Goal: Transaction & Acquisition: Purchase product/service

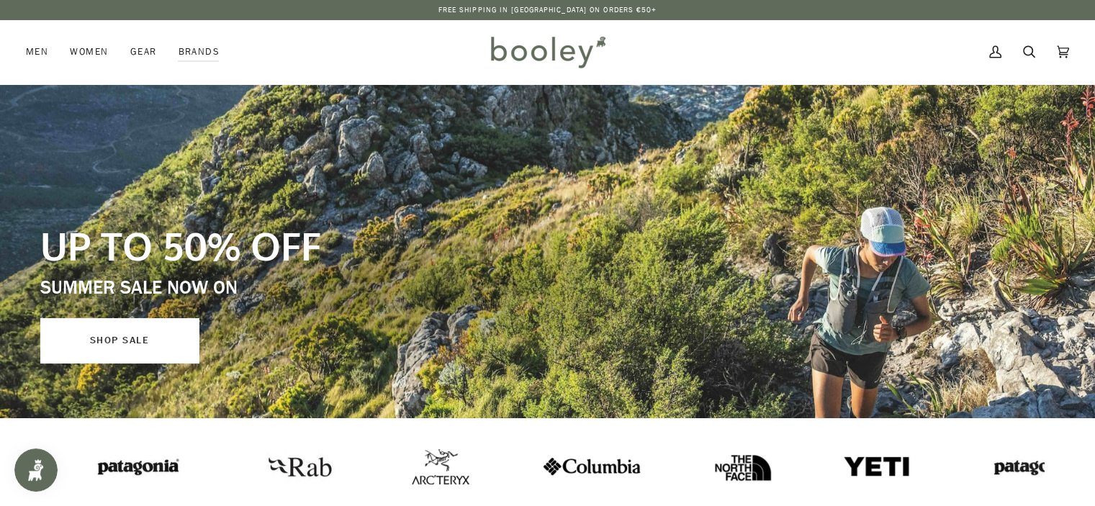
click at [118, 340] on link "SHOP SALE" at bounding box center [119, 340] width 158 height 45
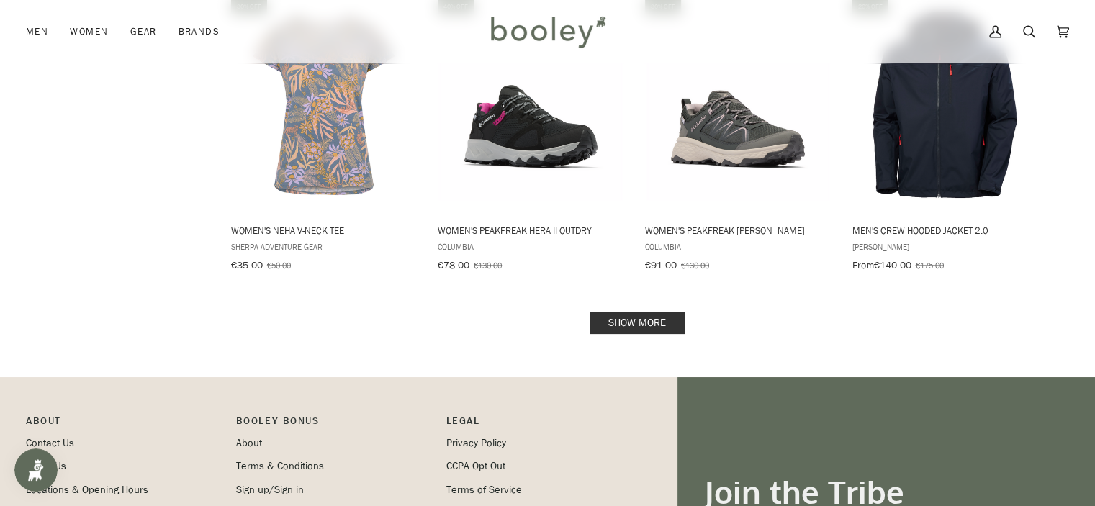
scroll to position [1771, 0]
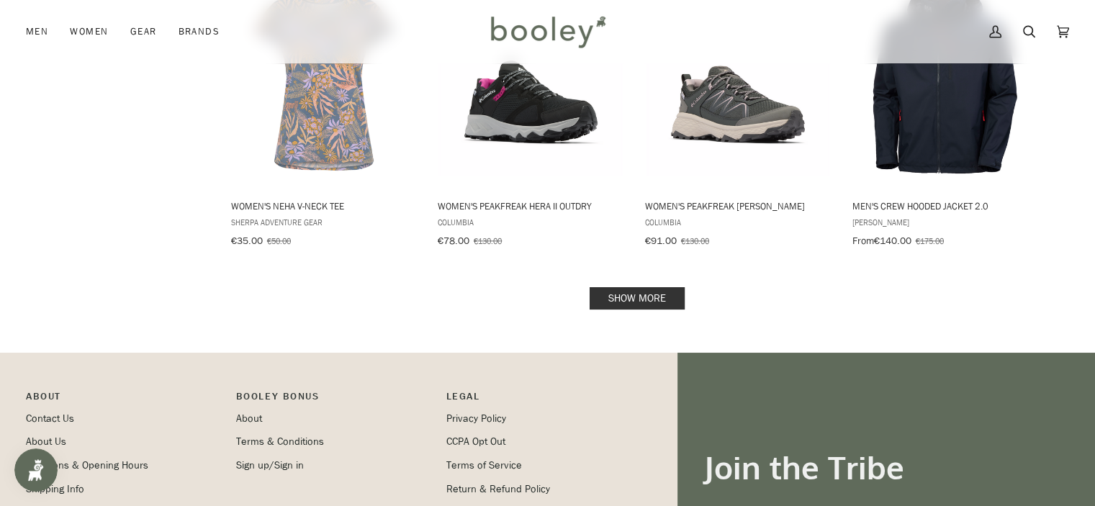
click at [643, 290] on link "Show more" at bounding box center [636, 298] width 95 height 22
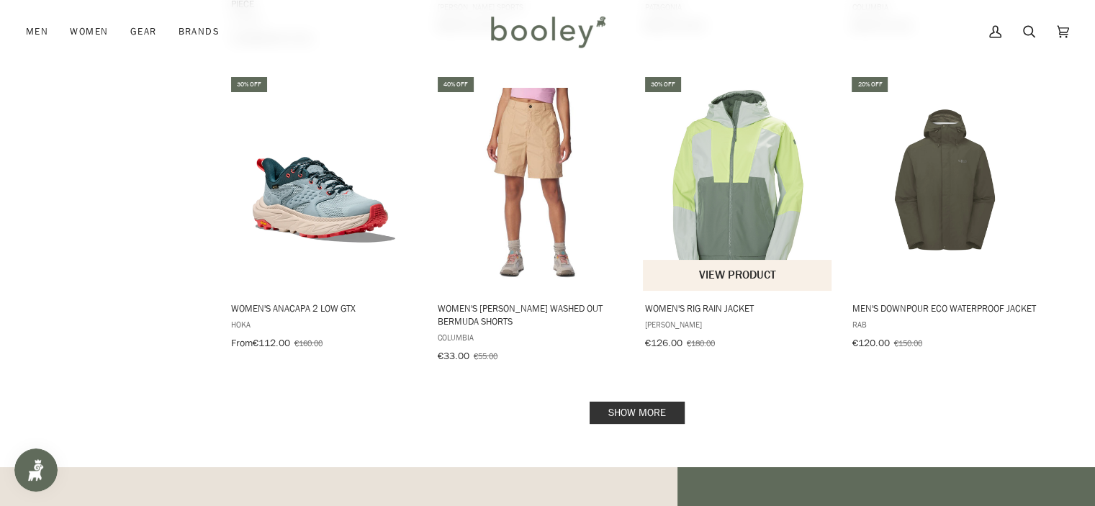
scroll to position [3282, 0]
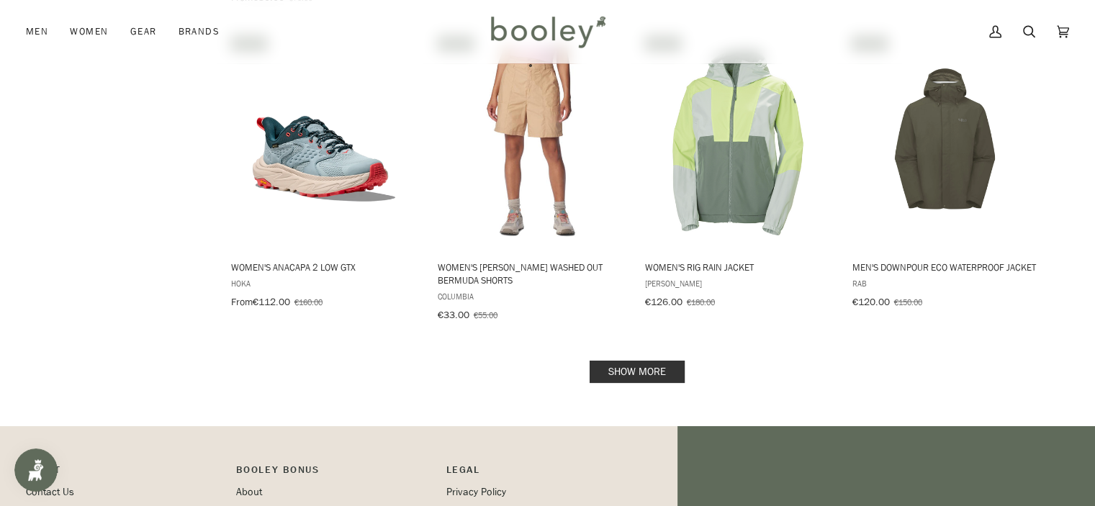
click at [658, 361] on link "Show more" at bounding box center [636, 372] width 95 height 22
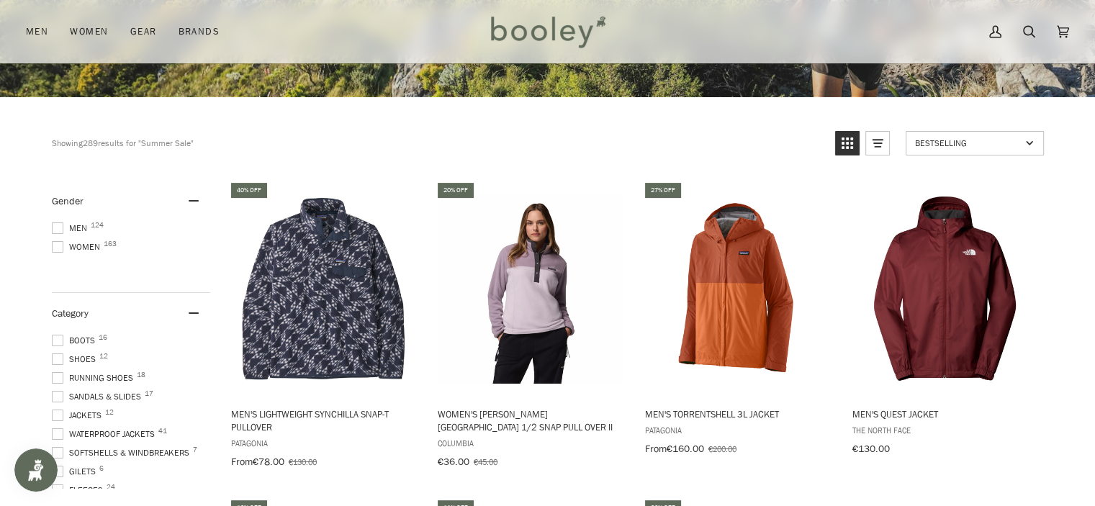
scroll to position [298, 0]
